Goal: Navigation & Orientation: Find specific page/section

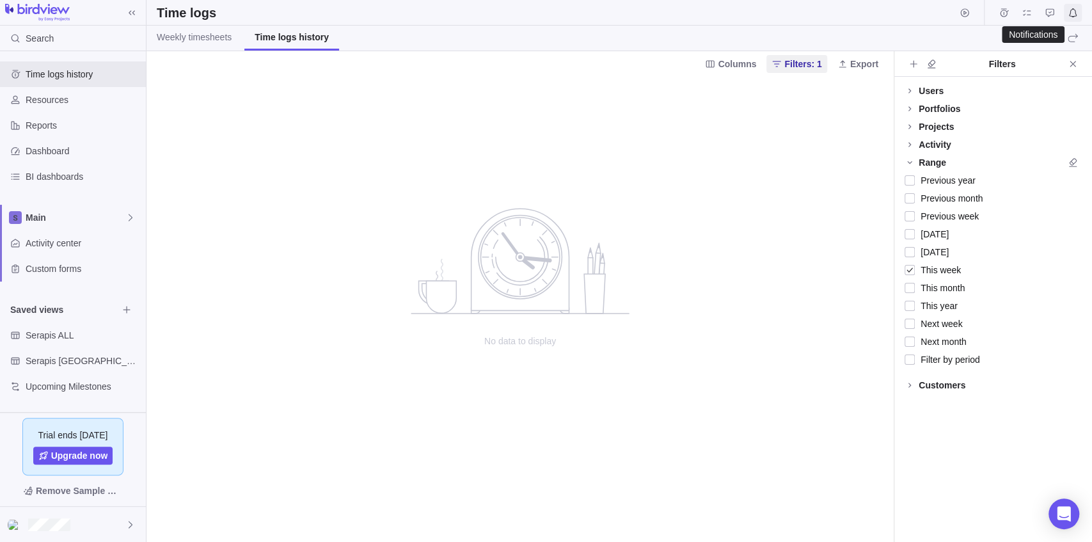
click at [1076, 15] on icon "Notifications" at bounding box center [1073, 12] width 8 height 9
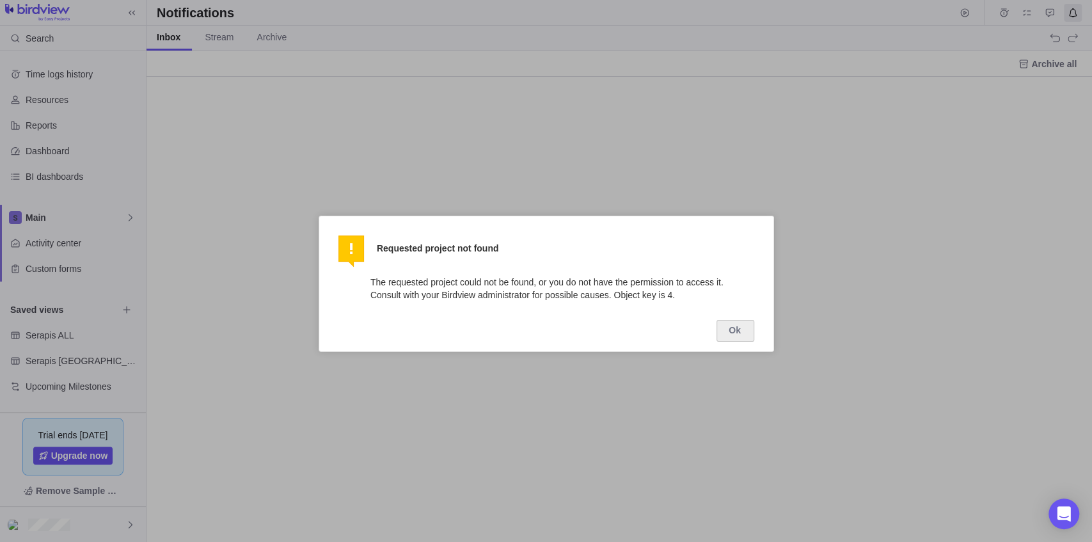
scroll to position [6, 7]
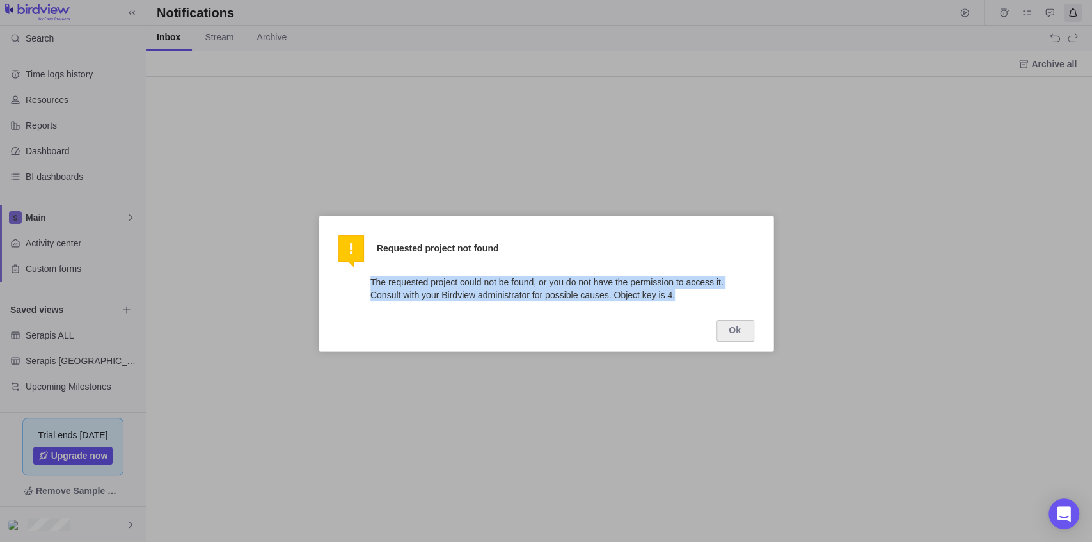
drag, startPoint x: 677, startPoint y: 297, endPoint x: 348, endPoint y: 281, distance: 329.2
click at [348, 281] on div "Requested project not found Close The requested project could not be found, or …" at bounding box center [546, 284] width 455 height 136
click at [575, 107] on div at bounding box center [546, 271] width 1092 height 542
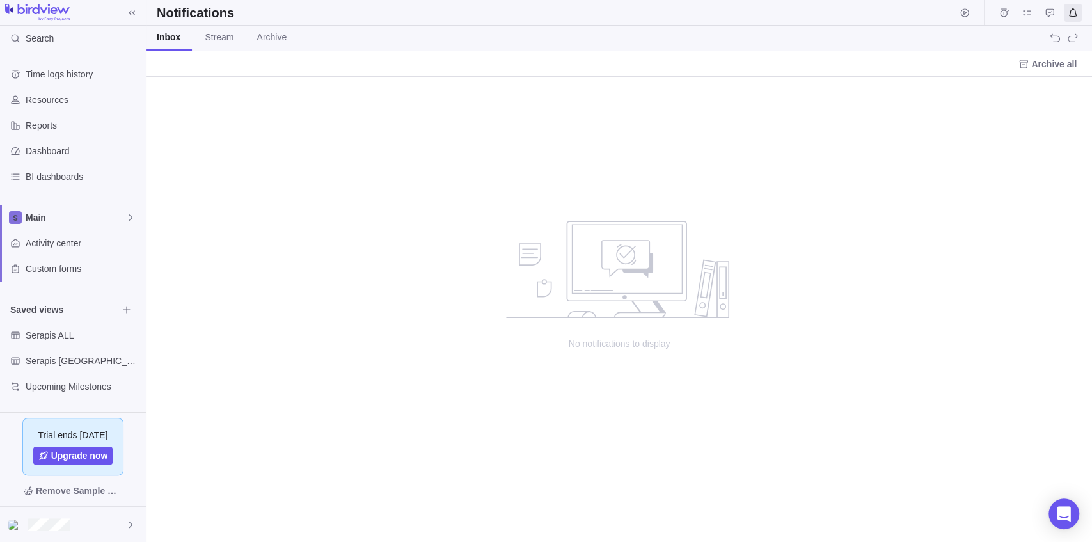
click at [32, 10] on img at bounding box center [37, 13] width 65 height 18
click at [35, 209] on div "Main" at bounding box center [73, 218] width 146 height 26
click at [49, 242] on span "Main" at bounding box center [73, 246] width 79 height 13
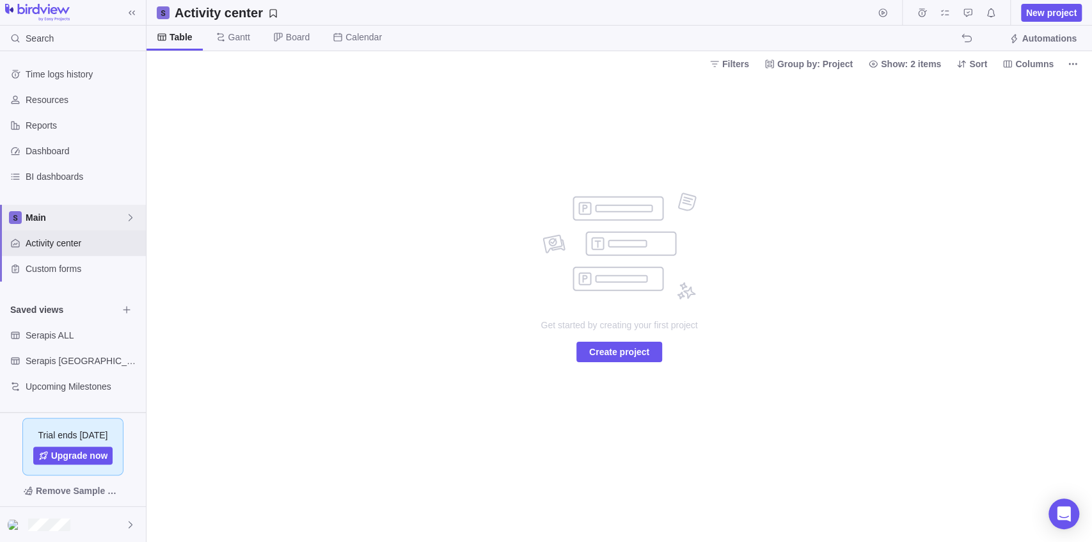
drag, startPoint x: 0, startPoint y: 0, endPoint x: 49, endPoint y: 221, distance: 226.6
click at [49, 221] on span "Main" at bounding box center [76, 217] width 100 height 13
click at [73, 338] on div "Time logs history Resources Reports Dashboard BI dashboards Main Activity cente…" at bounding box center [73, 231] width 146 height 361
click at [70, 358] on span "Serapis [GEOGRAPHIC_DATA]" at bounding box center [72, 360] width 92 height 13
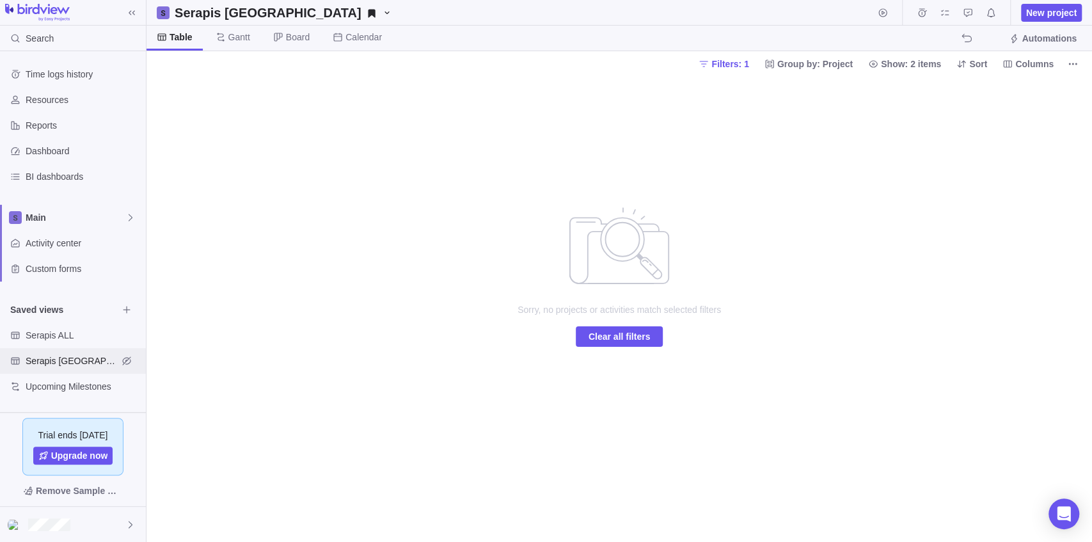
click at [67, 357] on span "Serapis [GEOGRAPHIC_DATA]" at bounding box center [72, 360] width 92 height 13
